Goal: Task Accomplishment & Management: Use online tool/utility

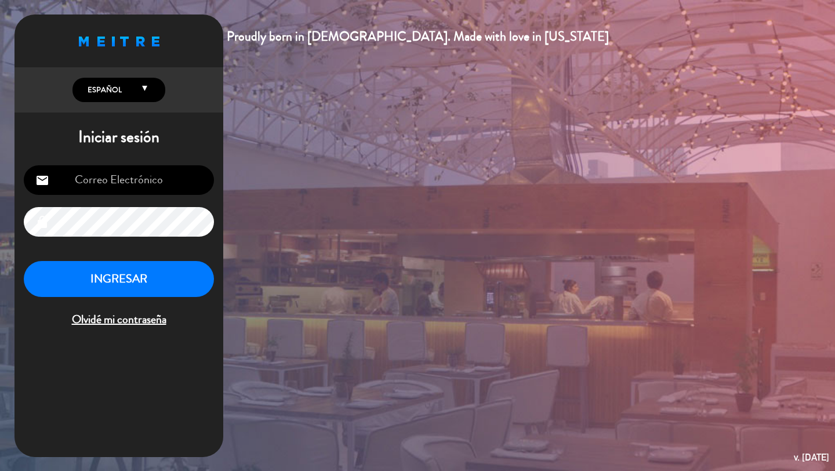
type input "[DOMAIN_NAME][EMAIL_ADDRESS][DOMAIN_NAME]"
click at [157, 287] on button "INGRESAR" at bounding box center [119, 279] width 190 height 37
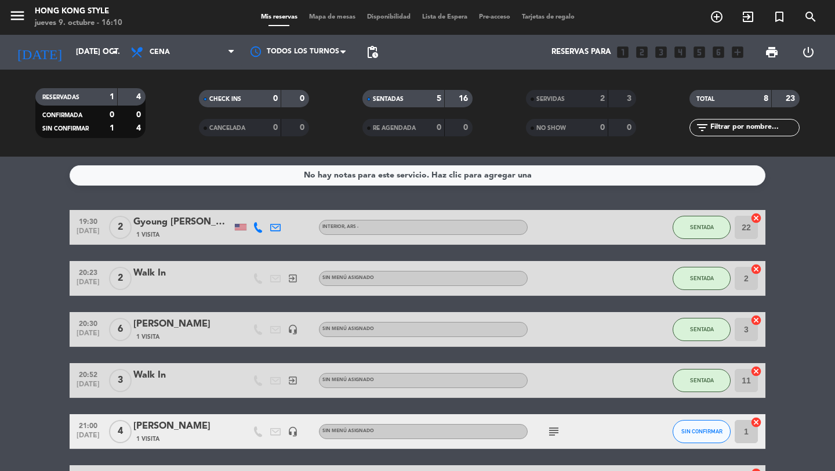
scroll to position [87, 0]
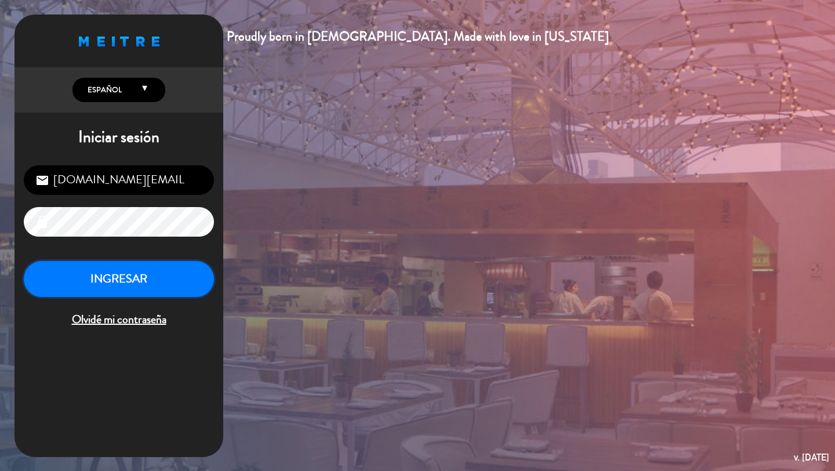
click at [173, 280] on button "INGRESAR" at bounding box center [119, 279] width 190 height 37
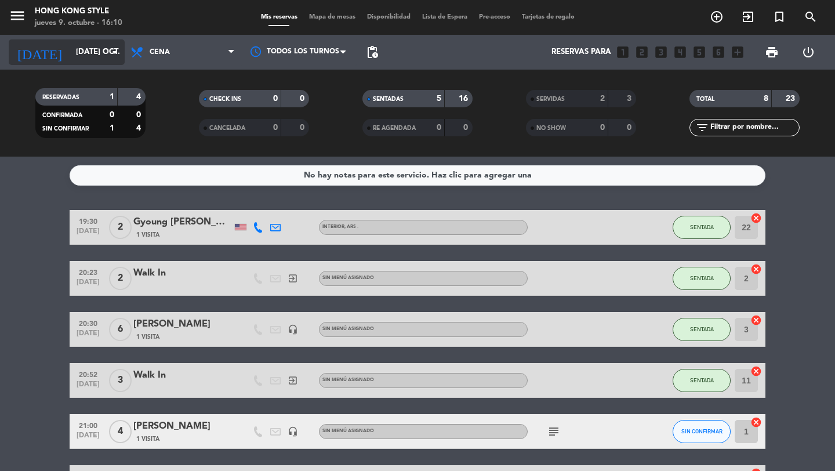
click at [54, 53] on icon "[DATE]" at bounding box center [39, 52] width 61 height 26
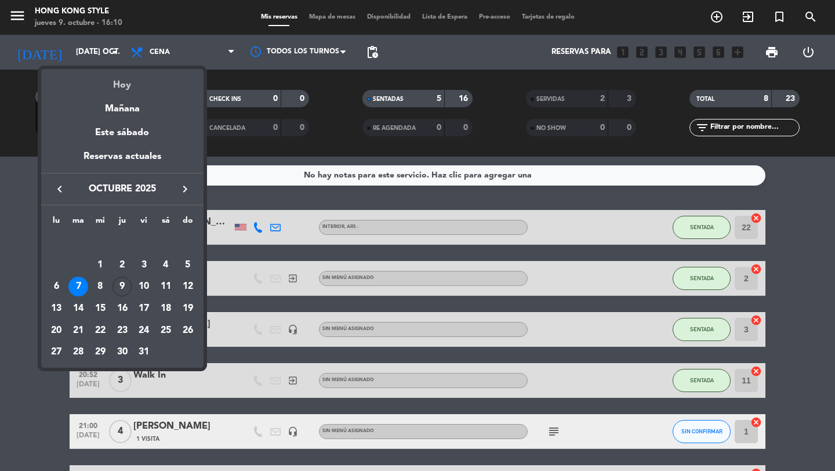
click at [90, 83] on div "Hoy" at bounding box center [122, 81] width 162 height 24
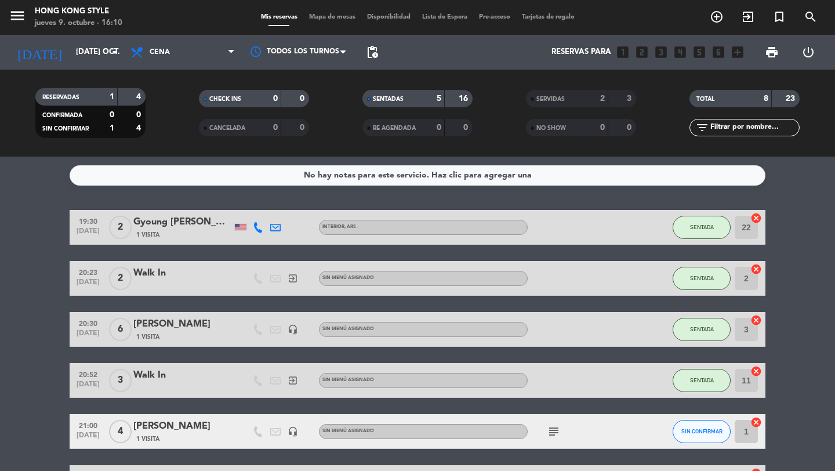
type input "[DEMOGRAPHIC_DATA] [DATE]"
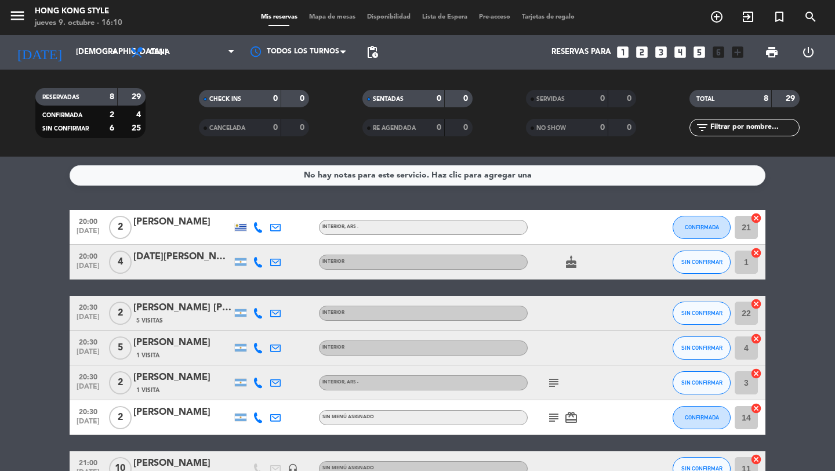
click at [303, 15] on span "Mapa de mesas" at bounding box center [332, 17] width 58 height 6
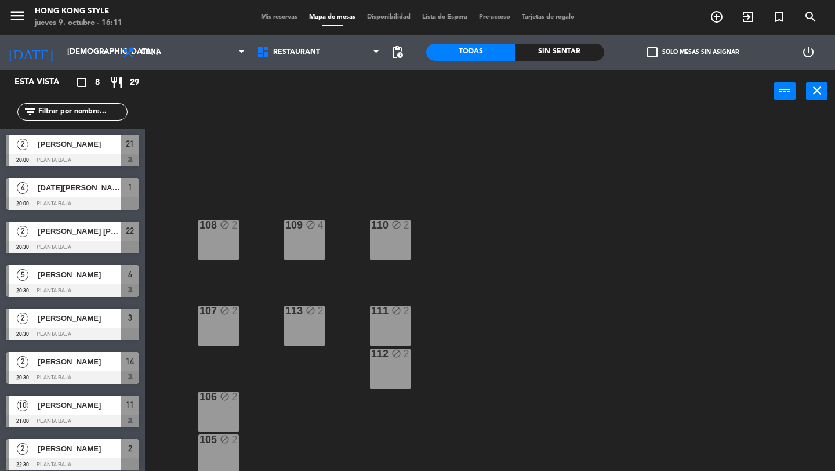
scroll to position [304, 0]
